Goal: Information Seeking & Learning: Learn about a topic

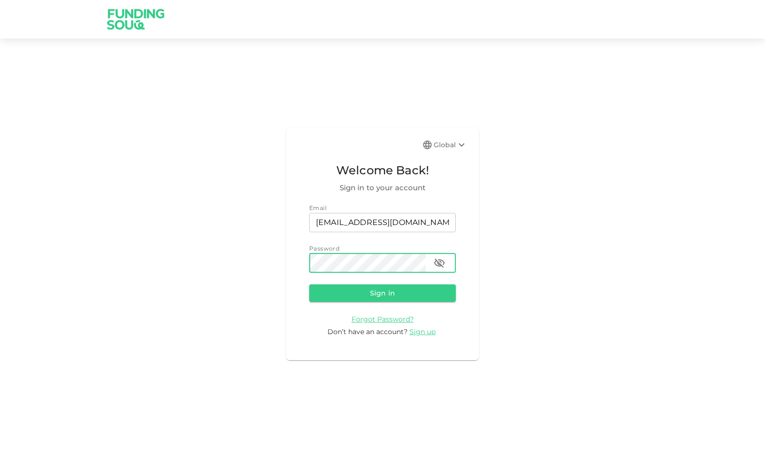
click at [309, 284] on button "Sign in" at bounding box center [382, 292] width 147 height 17
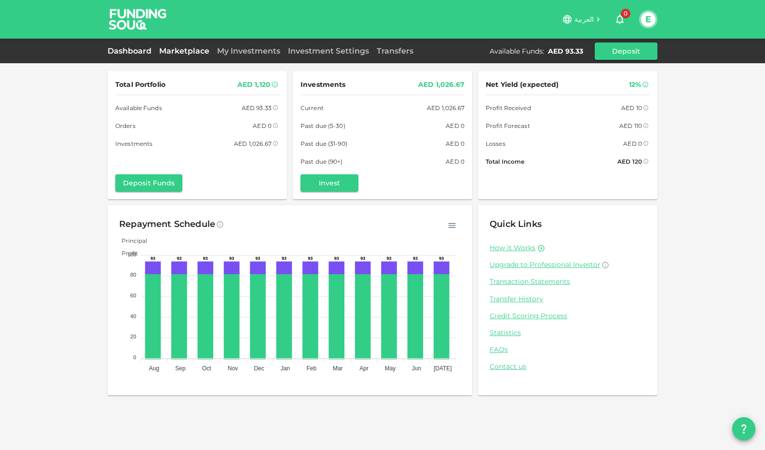
click at [195, 51] on link "Marketplace" at bounding box center [184, 50] width 58 height 9
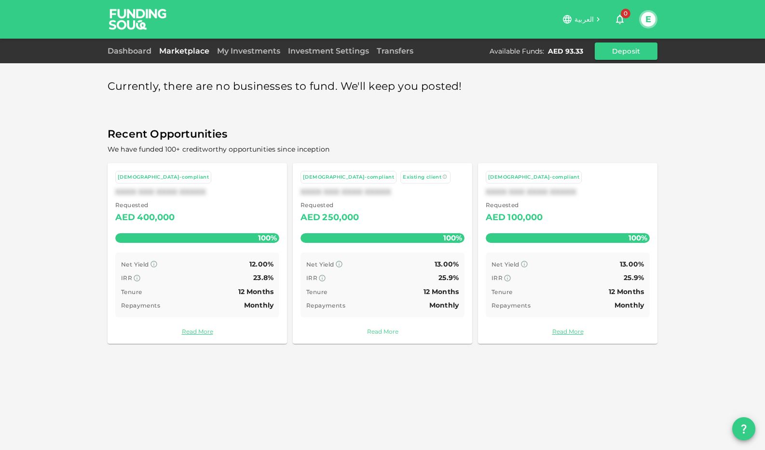
click at [384, 330] on link "Read More" at bounding box center [383, 331] width 164 height 9
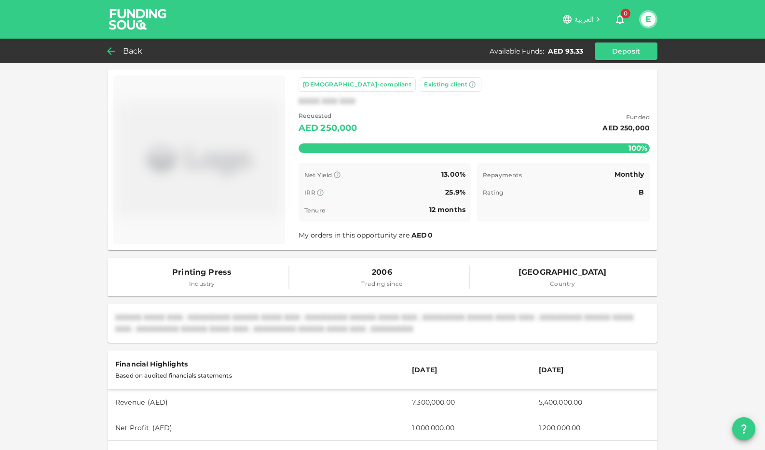
click at [128, 49] on span "Back" at bounding box center [133, 51] width 20 height 14
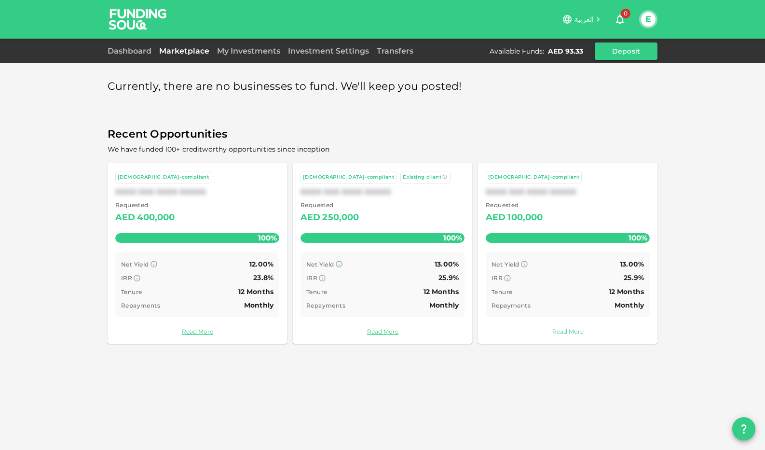
click at [564, 328] on link "Read More" at bounding box center [568, 331] width 164 height 9
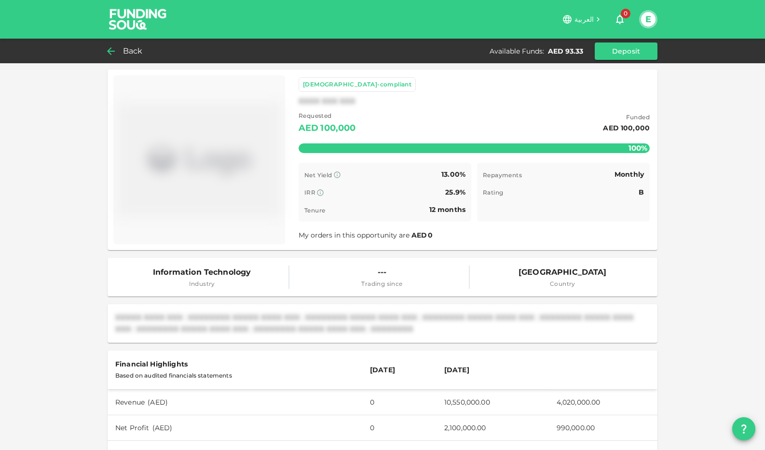
click at [114, 52] on icon at bounding box center [111, 51] width 12 height 12
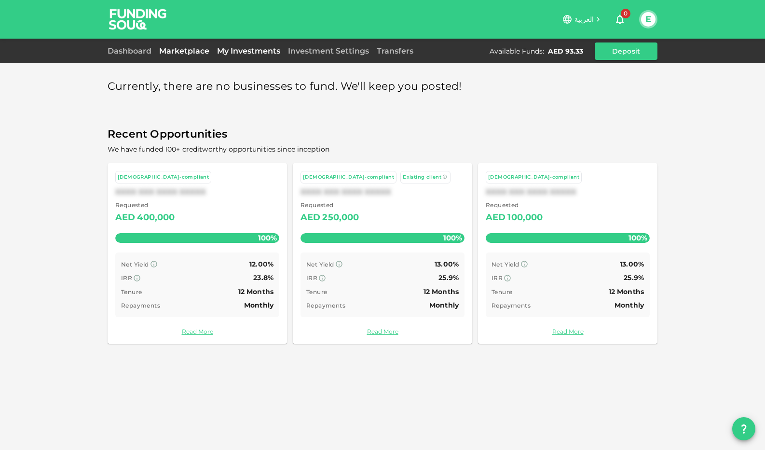
click at [241, 52] on link "My Investments" at bounding box center [248, 50] width 71 height 9
